Goal: Task Accomplishment & Management: Manage account settings

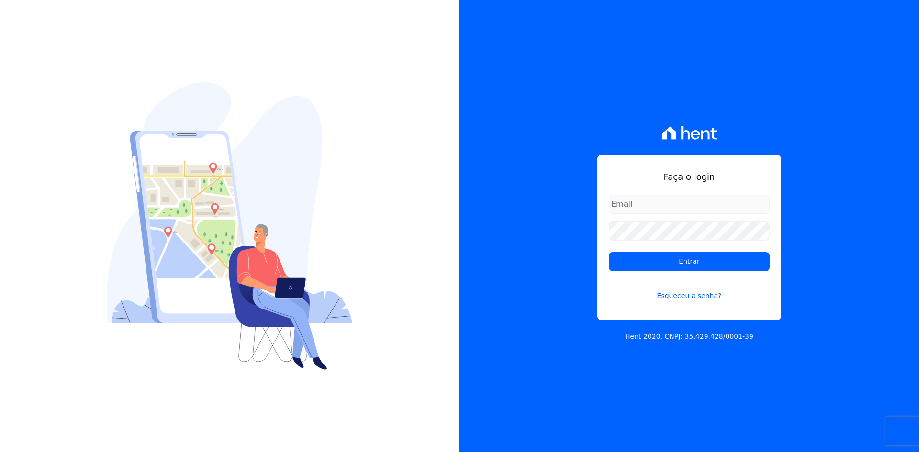
type input "[PERSON_NAME][EMAIL_ADDRESS][DOMAIN_NAME]"
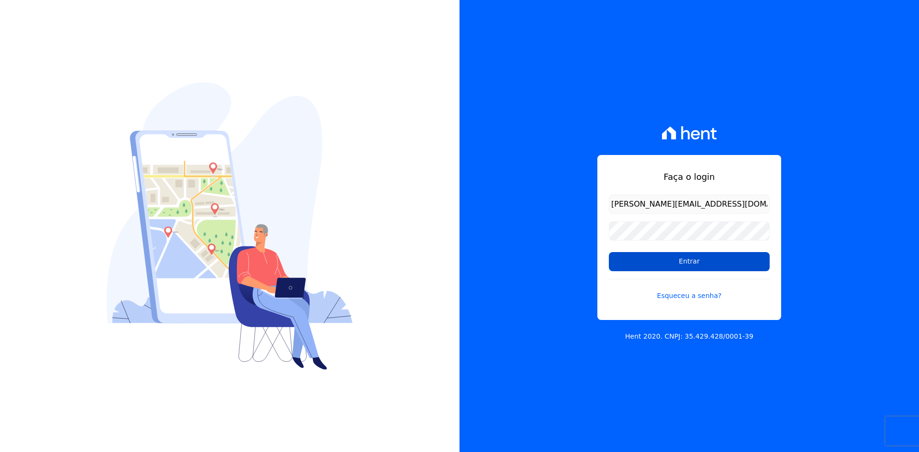
click at [686, 264] on input "Entrar" at bounding box center [689, 261] width 161 height 19
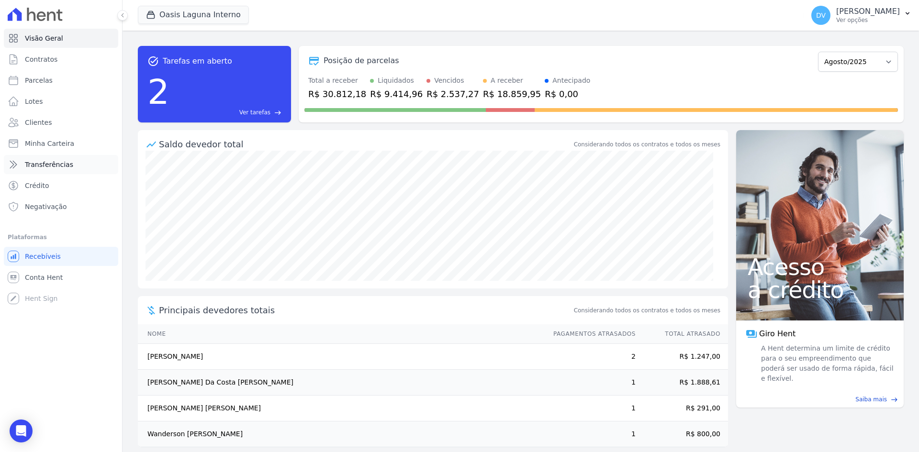
click at [42, 160] on span "Transferências" at bounding box center [49, 165] width 48 height 10
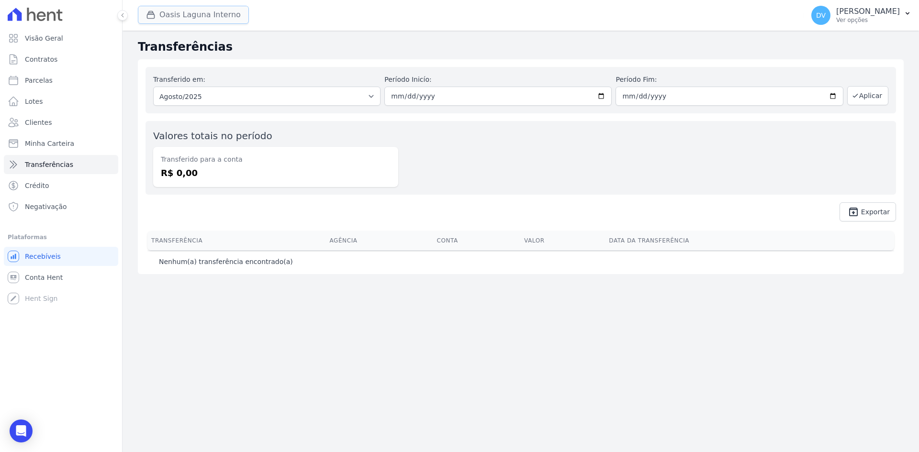
click at [194, 12] on button "Oasis Laguna Interno" at bounding box center [193, 15] width 111 height 18
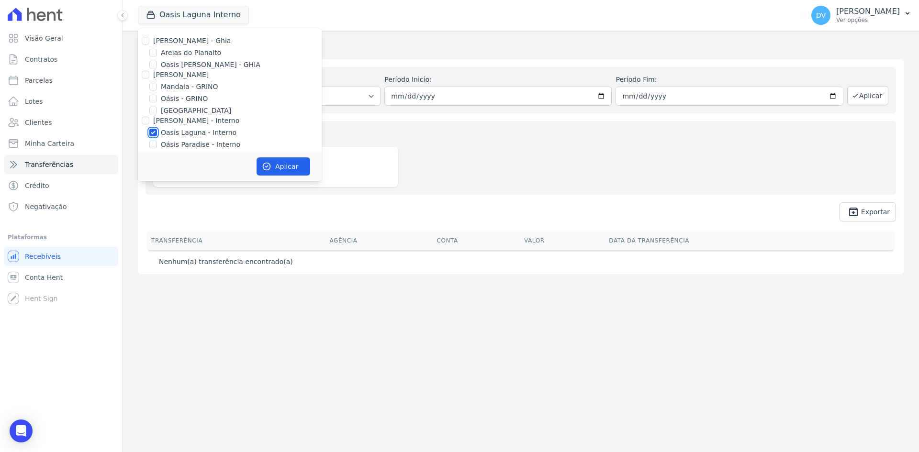
click at [151, 135] on input "Oasis Laguna - Interno" at bounding box center [153, 133] width 8 height 8
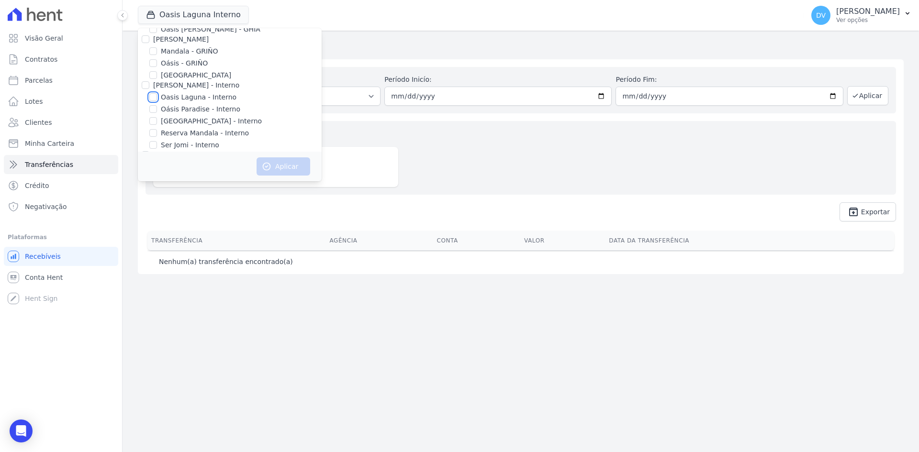
scroll to position [76, 0]
click at [154, 53] on input "Oasis Laguna - Interno" at bounding box center [153, 57] width 8 height 8
checkbox input "true"
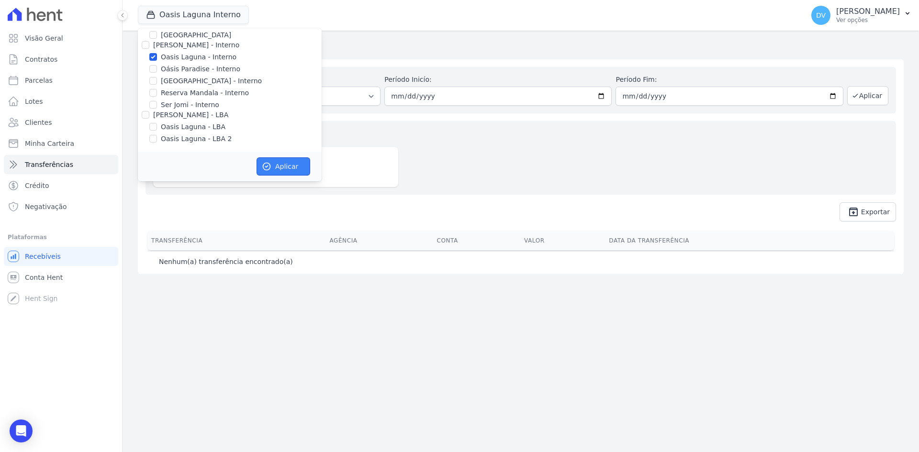
click at [280, 166] on button "Aplicar" at bounding box center [283, 166] width 54 height 18
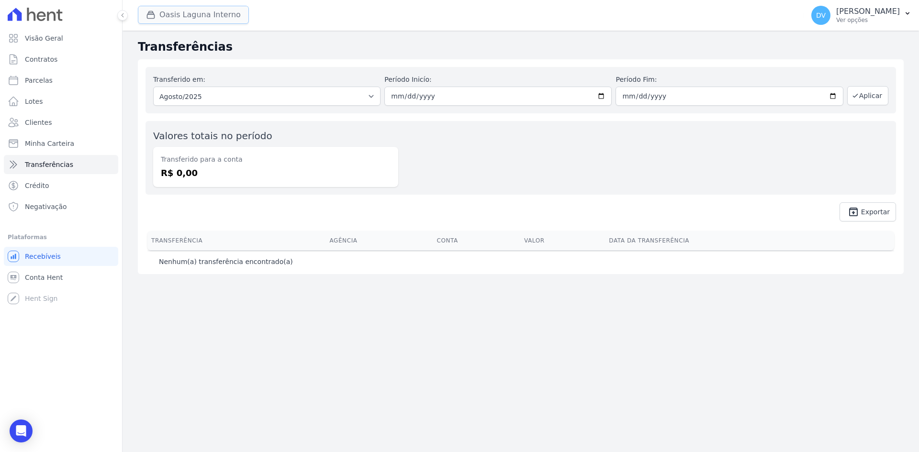
click at [181, 11] on button "Oasis Laguna Interno" at bounding box center [193, 15] width 111 height 18
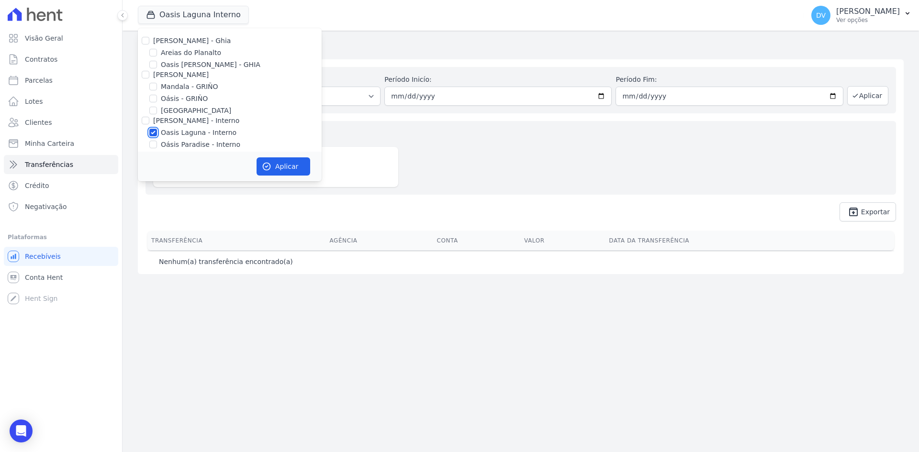
click at [155, 132] on input "Oasis Laguna - Interno" at bounding box center [153, 133] width 8 height 8
checkbox input "false"
click at [156, 143] on input "Oásis Paradise - Interno" at bounding box center [153, 145] width 8 height 8
checkbox input "true"
click at [283, 166] on button "Aplicar" at bounding box center [283, 166] width 54 height 18
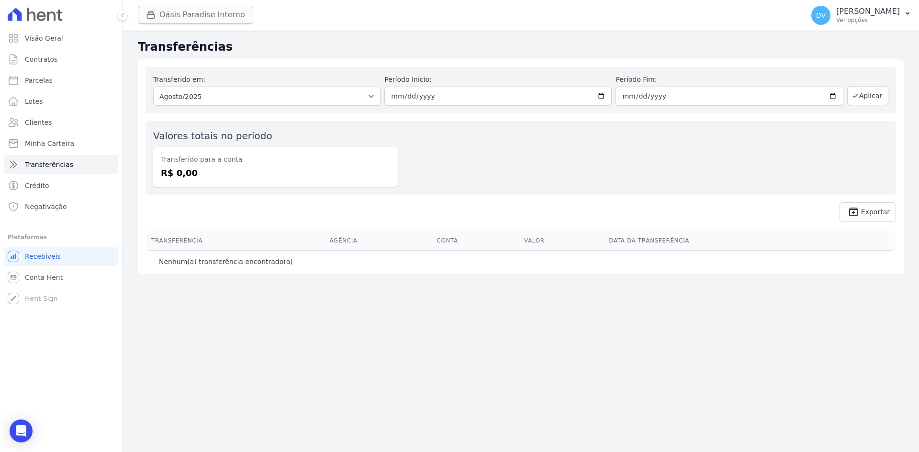
click at [203, 13] on button "Oásis Paradise Interno" at bounding box center [195, 15] width 115 height 18
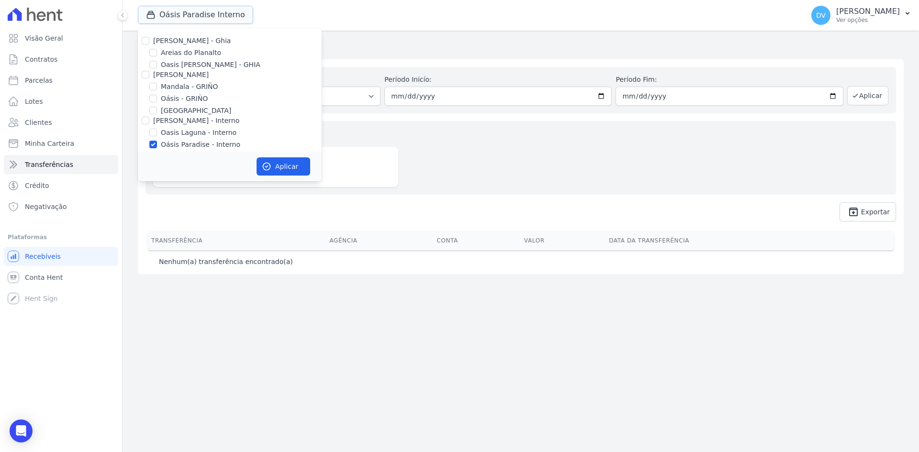
scroll to position [76, 0]
click at [155, 81] on input "[GEOGRAPHIC_DATA] - Interno" at bounding box center [153, 81] width 8 height 8
checkbox input "true"
click at [155, 66] on input "Oásis Paradise - Interno" at bounding box center [153, 69] width 8 height 8
checkbox input "false"
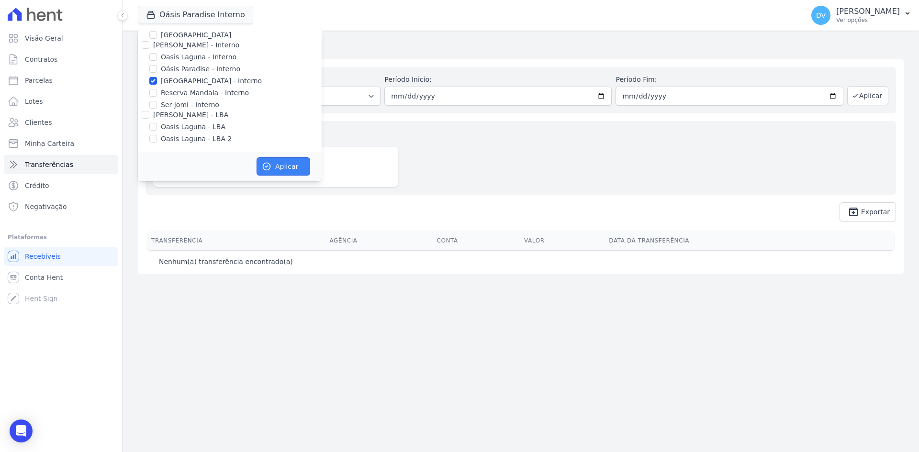
click at [269, 163] on icon "button" at bounding box center [267, 167] width 10 height 10
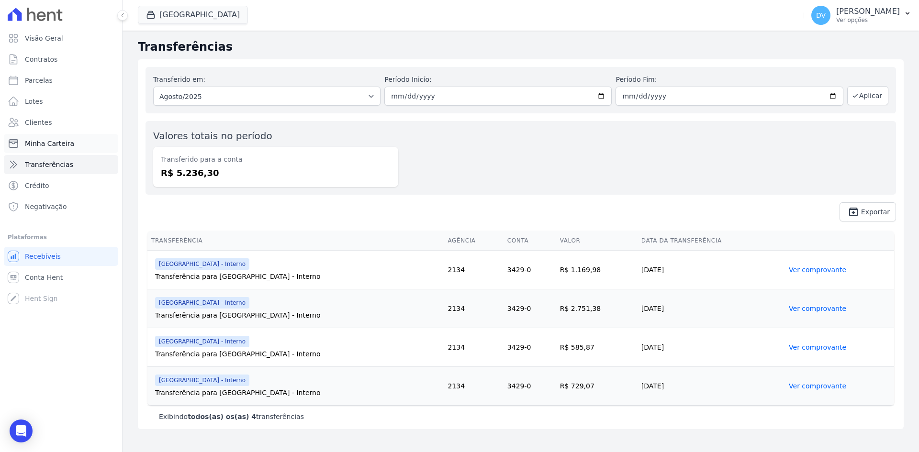
click at [58, 145] on span "Minha Carteira" at bounding box center [49, 144] width 49 height 10
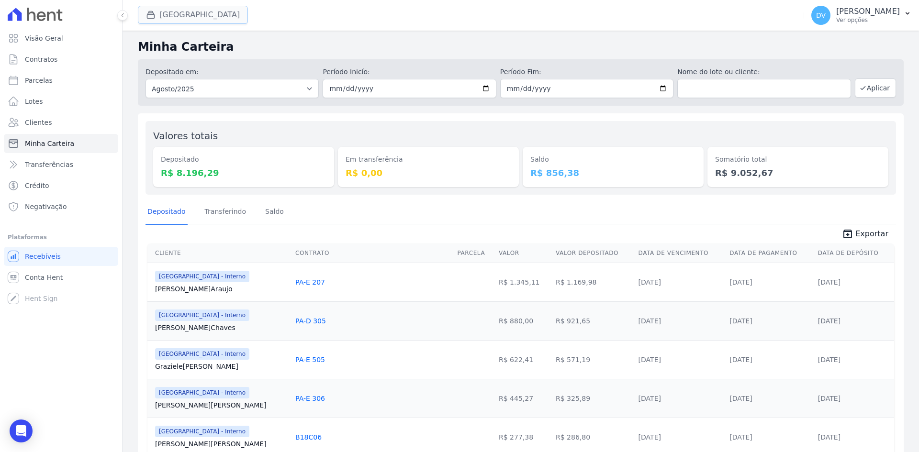
click at [167, 13] on button "[GEOGRAPHIC_DATA]" at bounding box center [193, 15] width 110 height 18
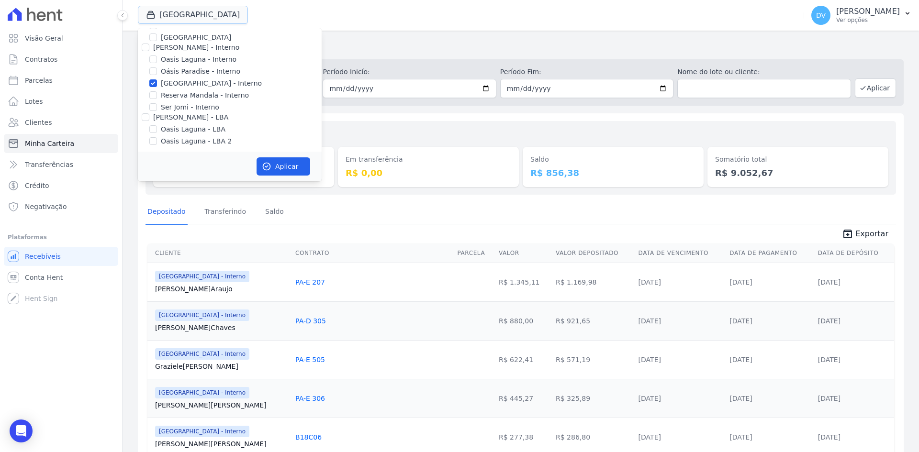
scroll to position [76, 0]
click at [155, 81] on input "[GEOGRAPHIC_DATA] - Interno" at bounding box center [153, 81] width 8 height 8
checkbox input "false"
click at [154, 56] on input "Oasis Laguna - Interno" at bounding box center [153, 57] width 8 height 8
checkbox input "true"
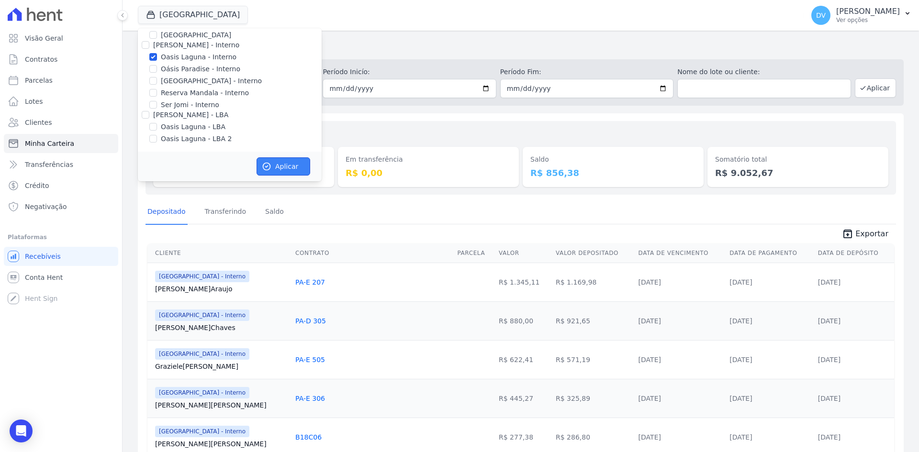
click at [274, 168] on button "Aplicar" at bounding box center [283, 166] width 54 height 18
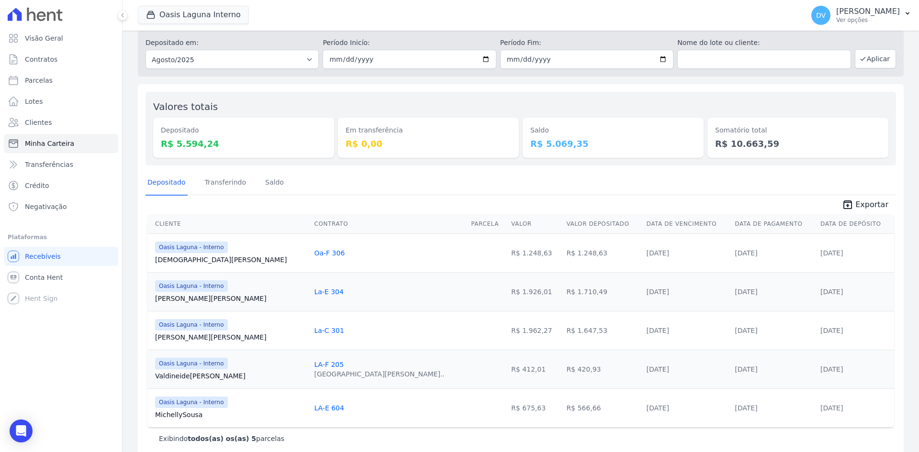
scroll to position [44, 0]
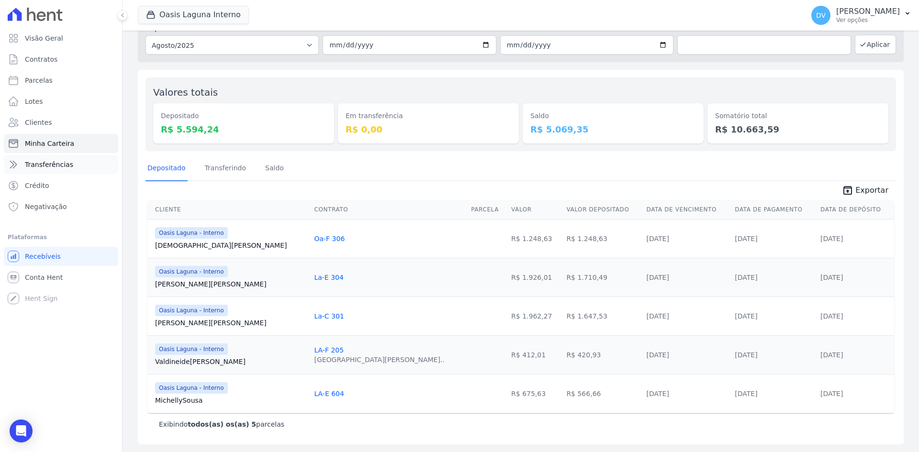
click at [52, 162] on span "Transferências" at bounding box center [49, 165] width 48 height 10
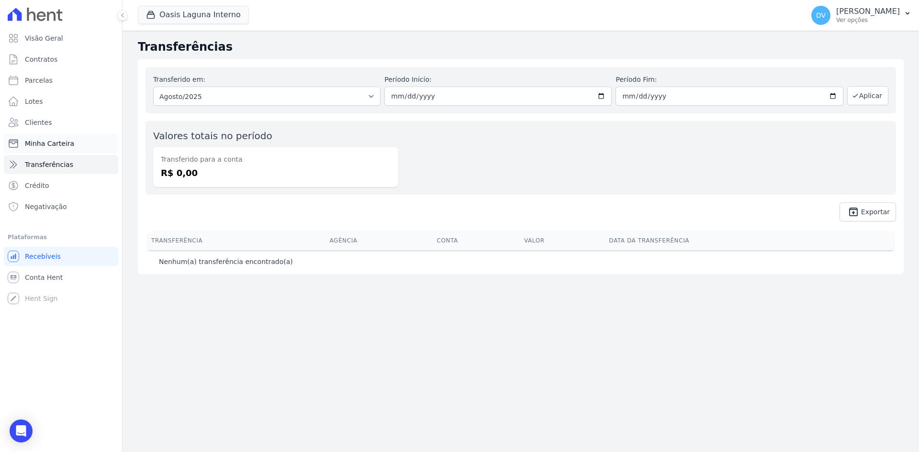
click at [30, 143] on span "Minha Carteira" at bounding box center [49, 144] width 49 height 10
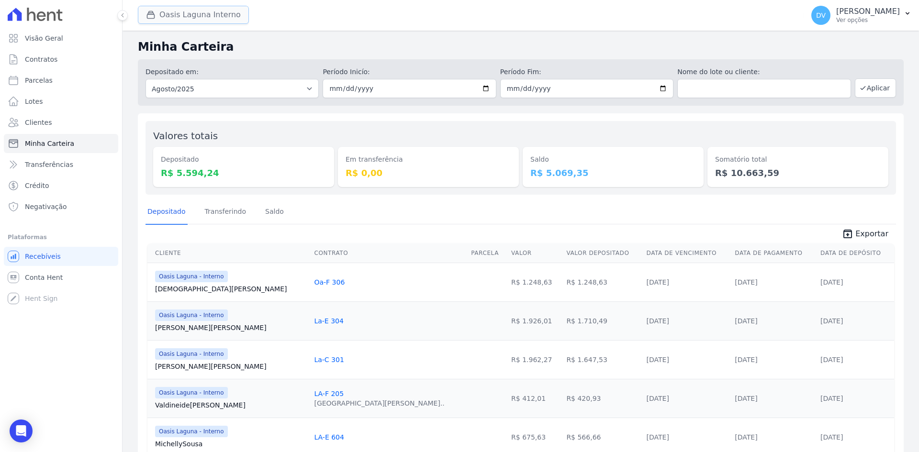
click at [168, 11] on button "Oasis Laguna Interno" at bounding box center [193, 15] width 111 height 18
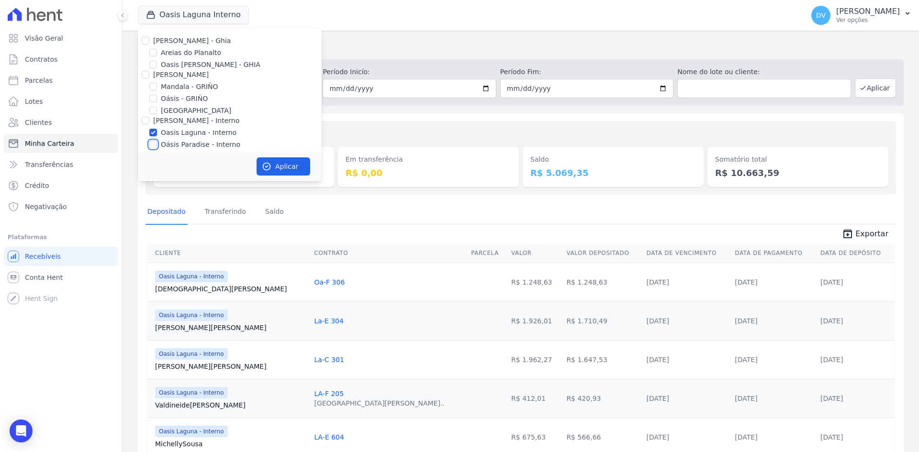
click at [152, 144] on input "Oásis Paradise - Interno" at bounding box center [153, 145] width 8 height 8
checkbox input "true"
click at [153, 132] on input "Oasis Laguna - Interno" at bounding box center [153, 133] width 8 height 8
checkbox input "false"
click at [289, 166] on button "Aplicar" at bounding box center [283, 166] width 54 height 18
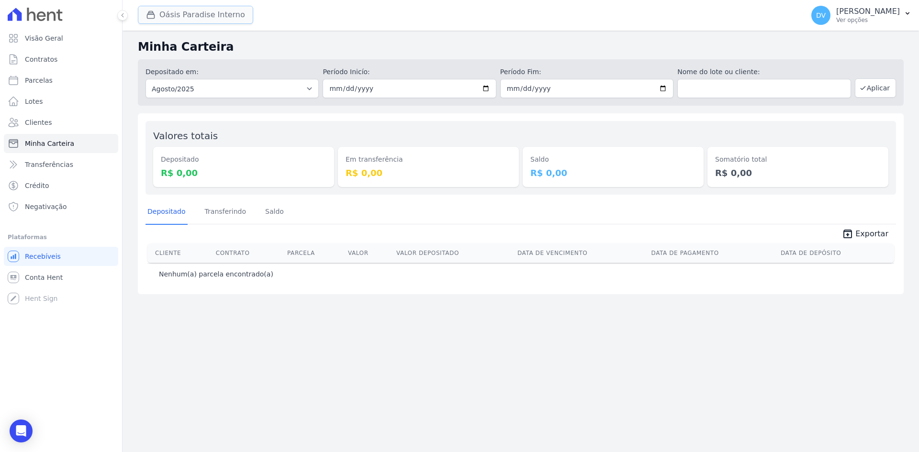
click at [166, 13] on button "Oásis Paradise Interno" at bounding box center [195, 15] width 115 height 18
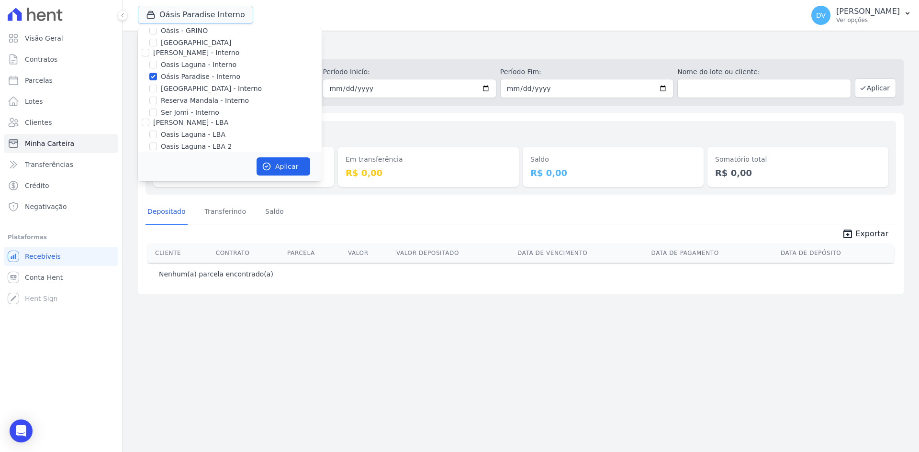
scroll to position [76, 0]
click at [152, 69] on input "Oásis Paradise - Interno" at bounding box center [153, 69] width 8 height 8
checkbox input "false"
click at [154, 93] on input "Reserva Mandala - Interno" at bounding box center [153, 93] width 8 height 8
checkbox input "true"
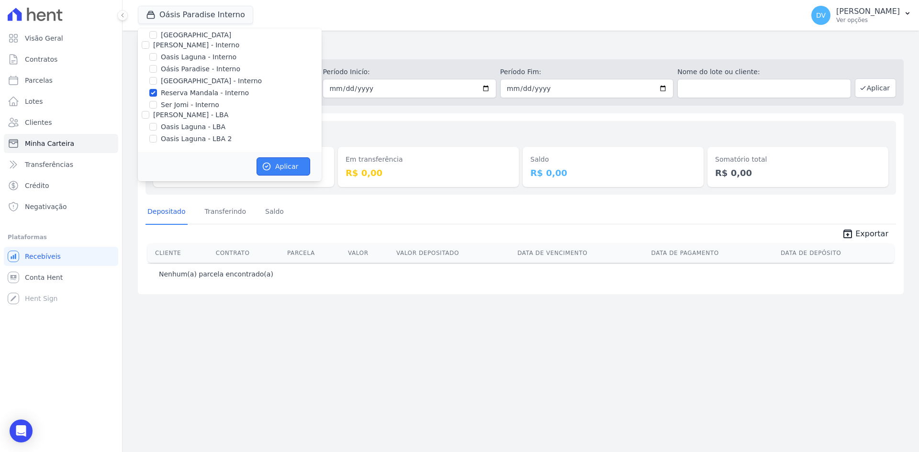
click at [267, 166] on icon "button" at bounding box center [266, 166] width 7 height 7
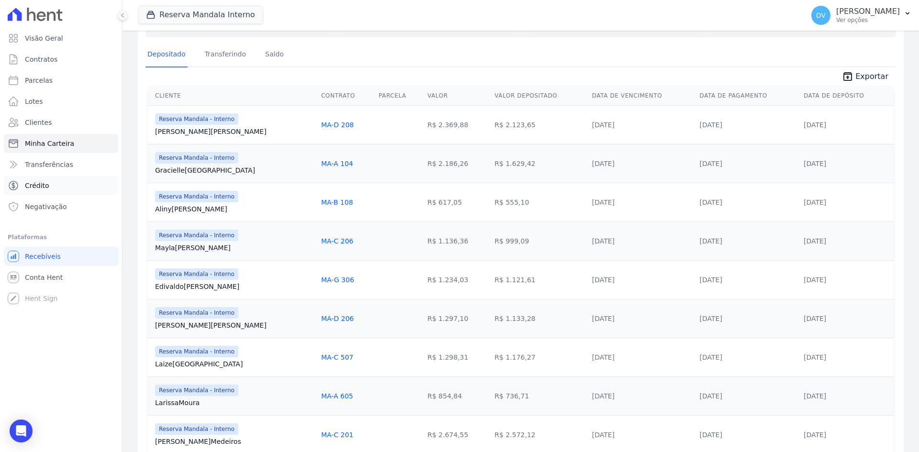
scroll to position [0, 0]
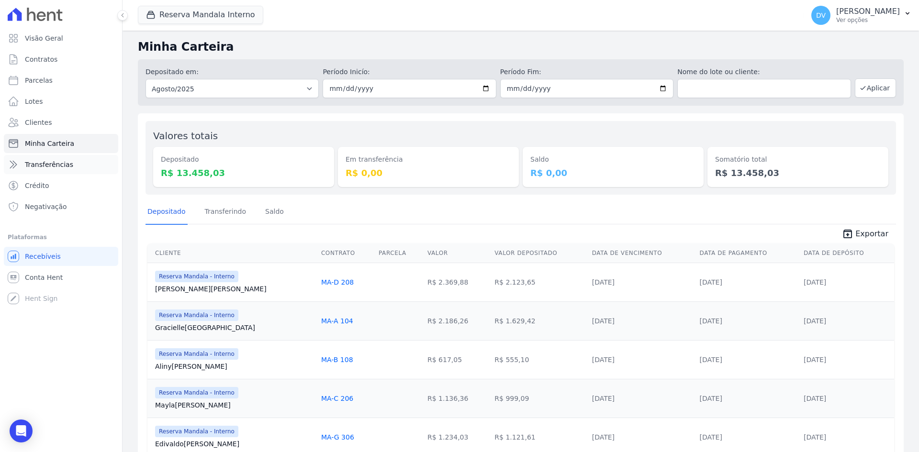
click at [37, 166] on span "Transferências" at bounding box center [49, 165] width 48 height 10
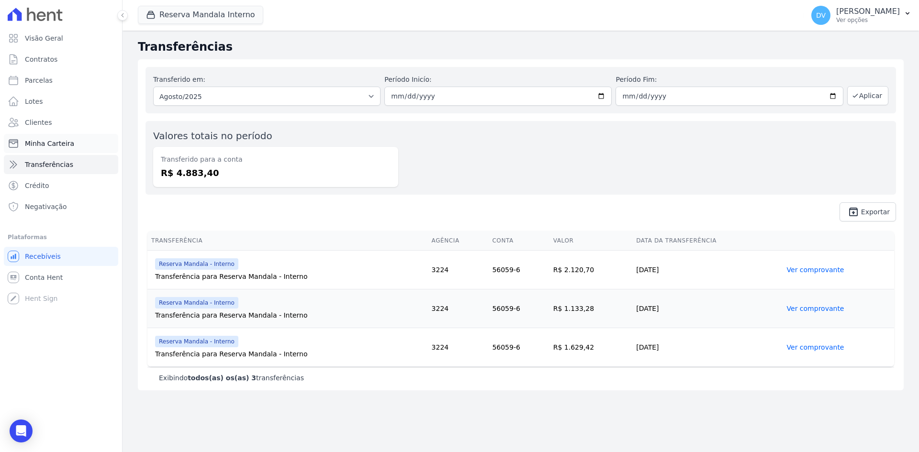
click at [40, 139] on span "Minha Carteira" at bounding box center [49, 144] width 49 height 10
